Goal: Task Accomplishment & Management: Manage account settings

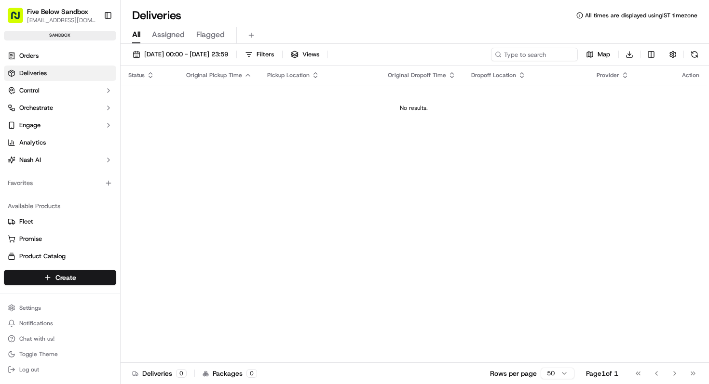
click at [171, 40] on span "Assigned" at bounding box center [168, 35] width 33 height 12
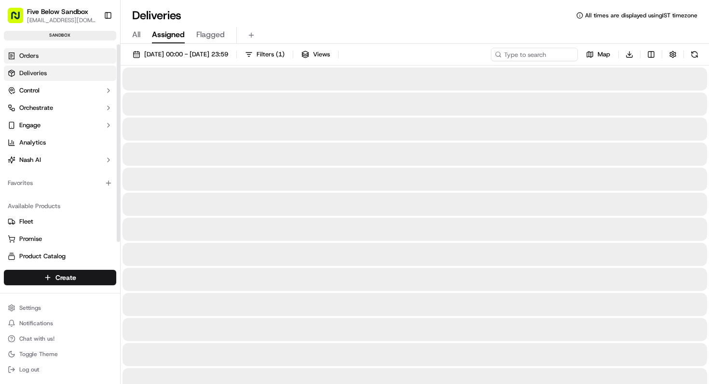
click at [41, 55] on link "Orders" at bounding box center [60, 55] width 112 height 15
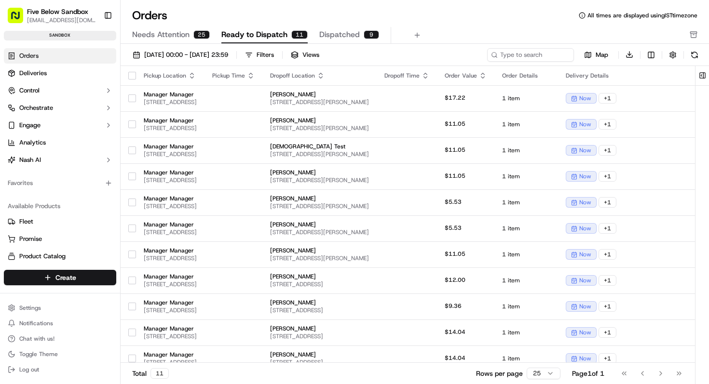
click at [192, 38] on button "Needs Attention 25" at bounding box center [171, 35] width 78 height 16
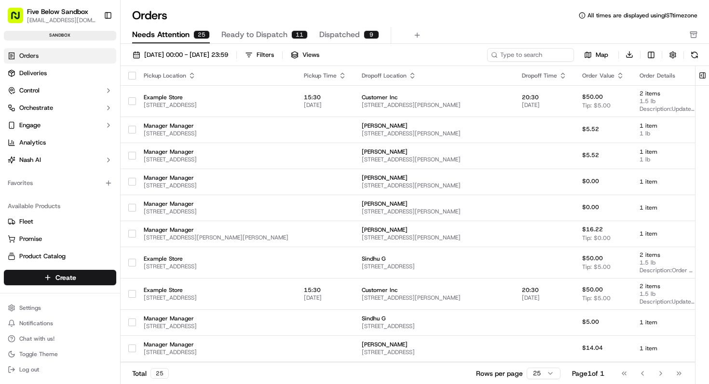
scroll to position [409, 0]
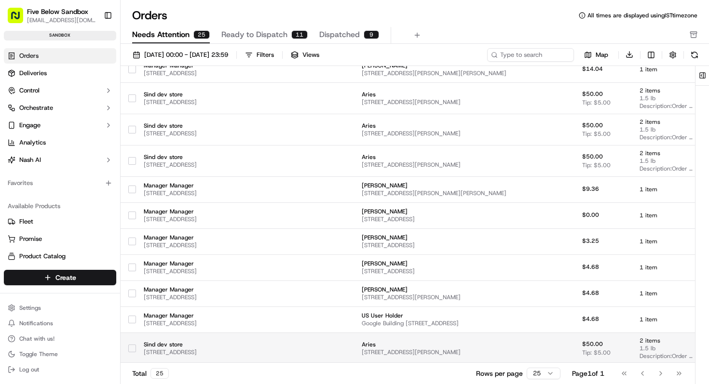
click at [296, 359] on td "Sind dev store [STREET_ADDRESS]" at bounding box center [216, 348] width 160 height 31
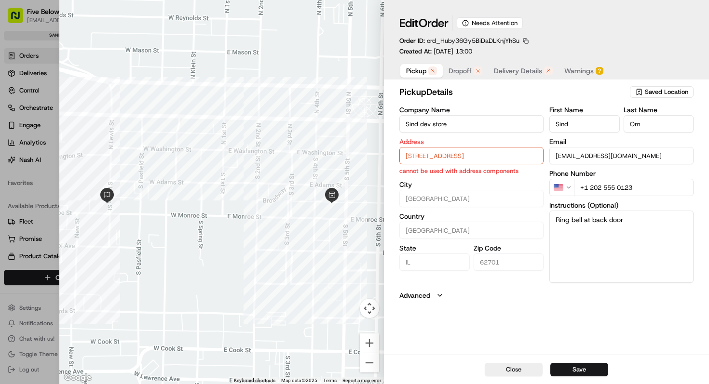
click at [426, 158] on input "[STREET_ADDRESS]" at bounding box center [471, 155] width 144 height 17
click at [431, 184] on div "[STREET_ADDRESS]" at bounding box center [471, 176] width 139 height 14
type input "El Monte"
type input "[GEOGRAPHIC_DATA]"
type input "CA"
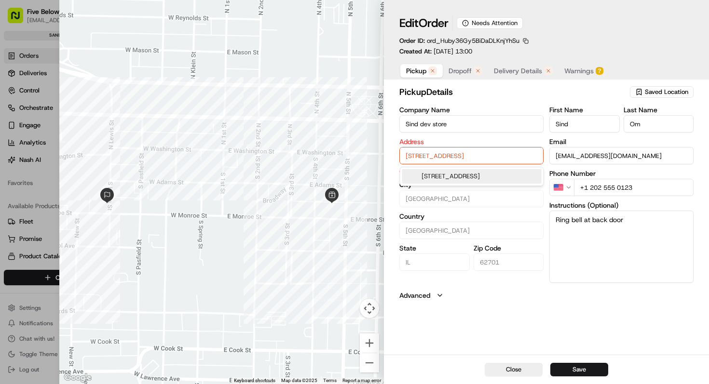
type input "91731"
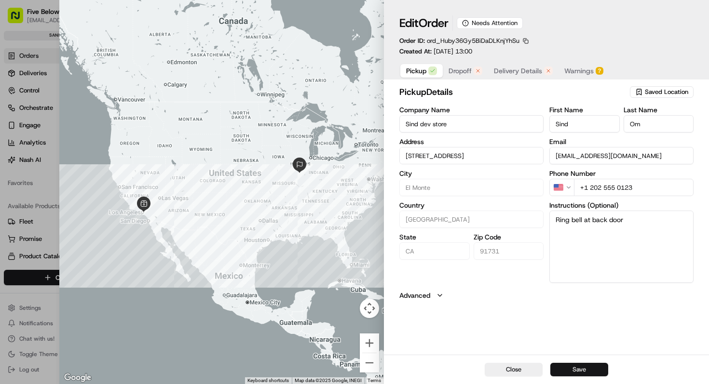
click at [568, 373] on button "Save" at bounding box center [579, 370] width 58 height 14
type input "+1"
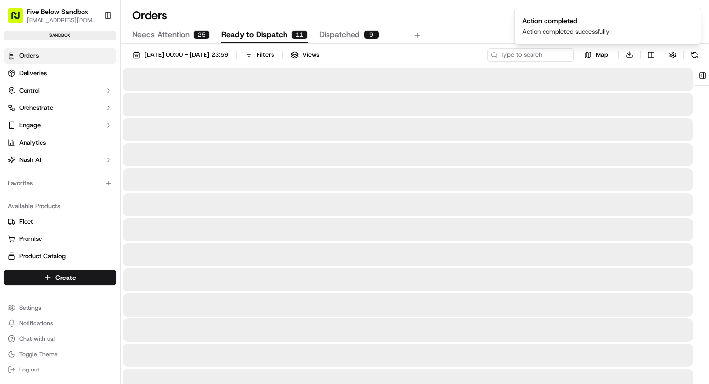
click at [271, 39] on span "Ready to Dispatch" at bounding box center [254, 35] width 66 height 12
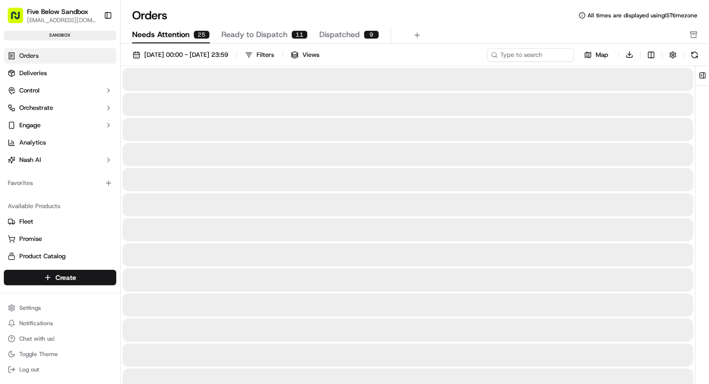
click at [189, 40] on button "Needs Attention 25" at bounding box center [171, 35] width 78 height 16
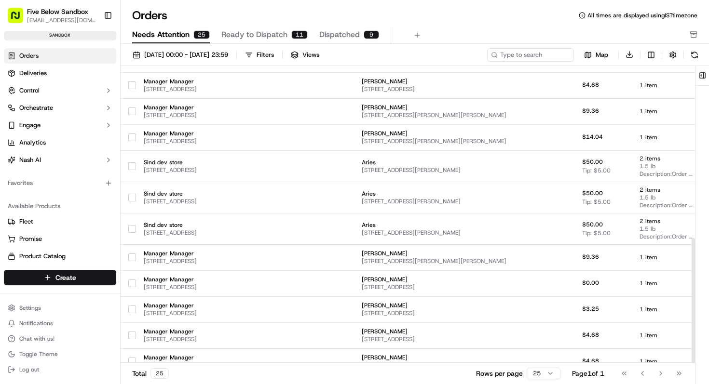
scroll to position [409, 0]
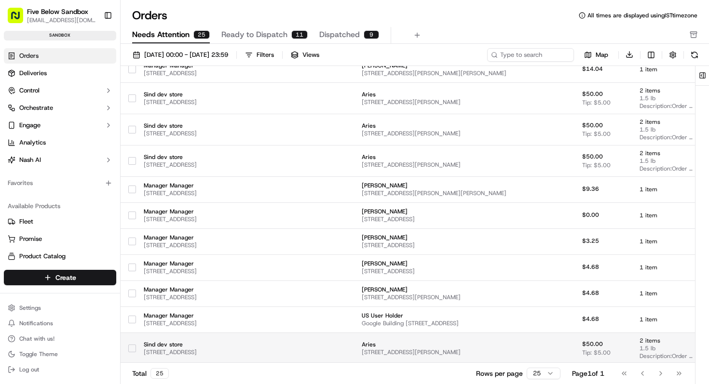
click at [228, 345] on span "Sind dev store" at bounding box center [216, 345] width 145 height 8
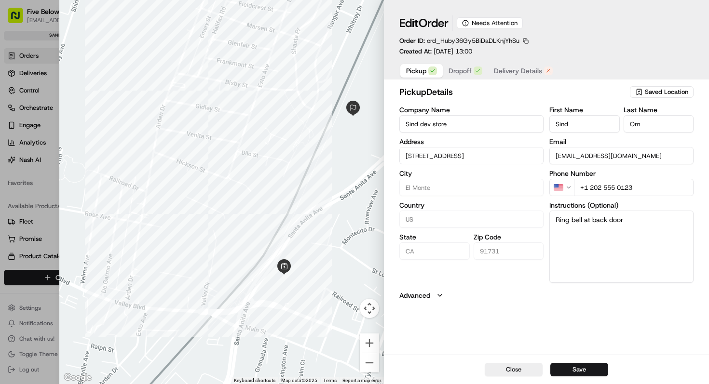
click at [506, 70] on span "Delivery Details" at bounding box center [518, 71] width 48 height 10
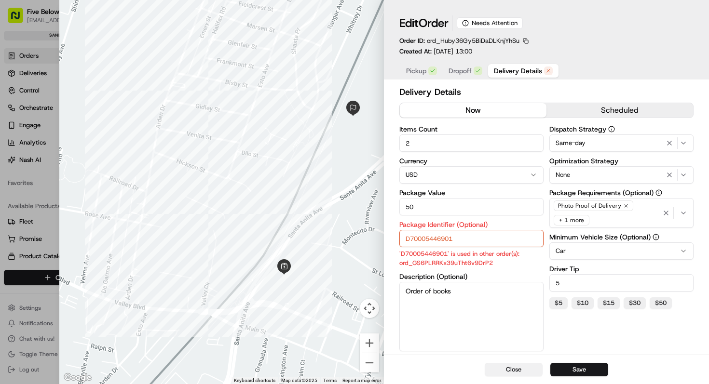
click at [508, 372] on button "Close" at bounding box center [514, 370] width 58 height 14
type input "1"
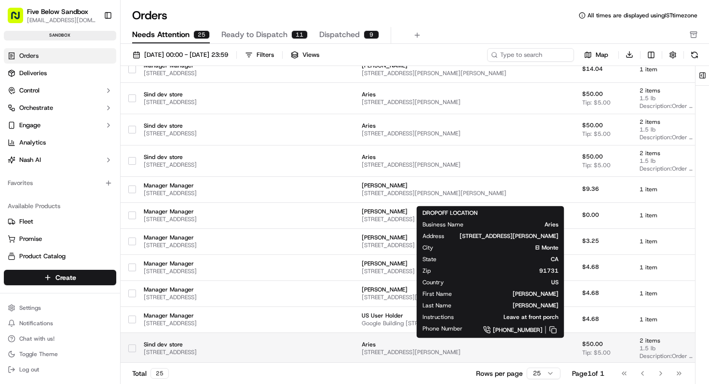
click at [398, 350] on span "[STREET_ADDRESS][PERSON_NAME]" at bounding box center [434, 353] width 145 height 8
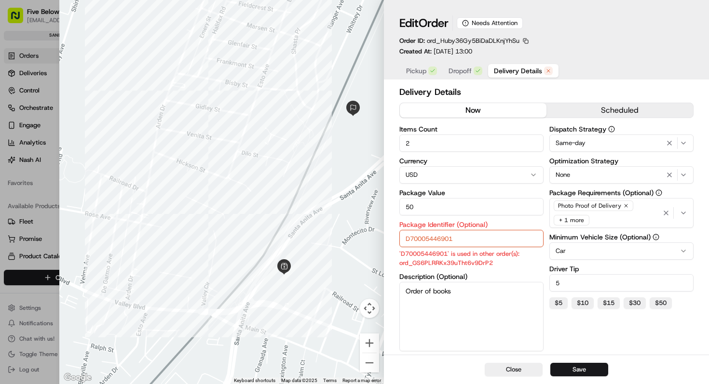
click at [465, 235] on input "D70005446901" at bounding box center [471, 238] width 144 height 17
type input "D70005446902"
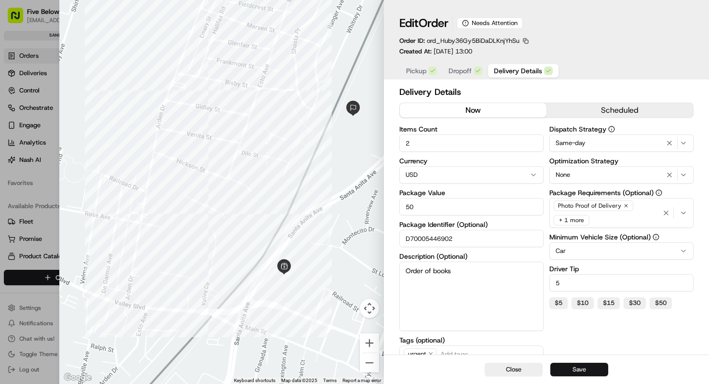
click at [574, 371] on button "Save" at bounding box center [579, 370] width 58 height 14
type input "1"
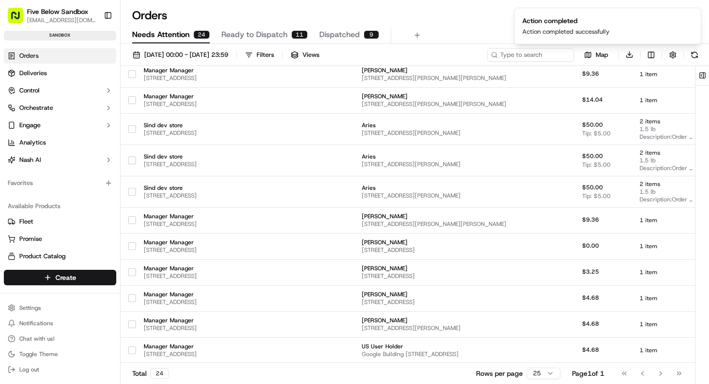
scroll to position [378, 0]
click at [277, 36] on span "Ready to Dispatch" at bounding box center [254, 35] width 66 height 12
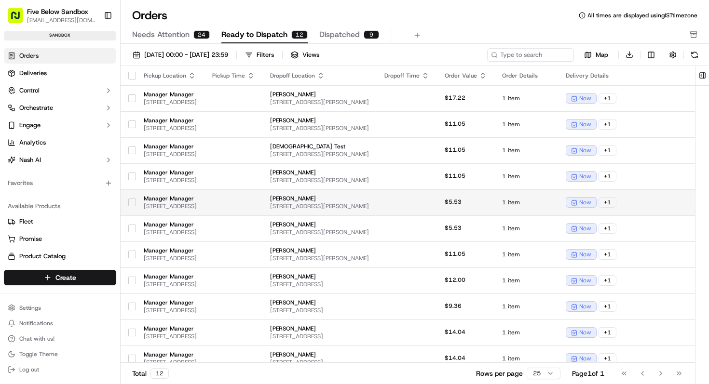
scroll to position [39, 0]
